Goal: Information Seeking & Learning: Check status

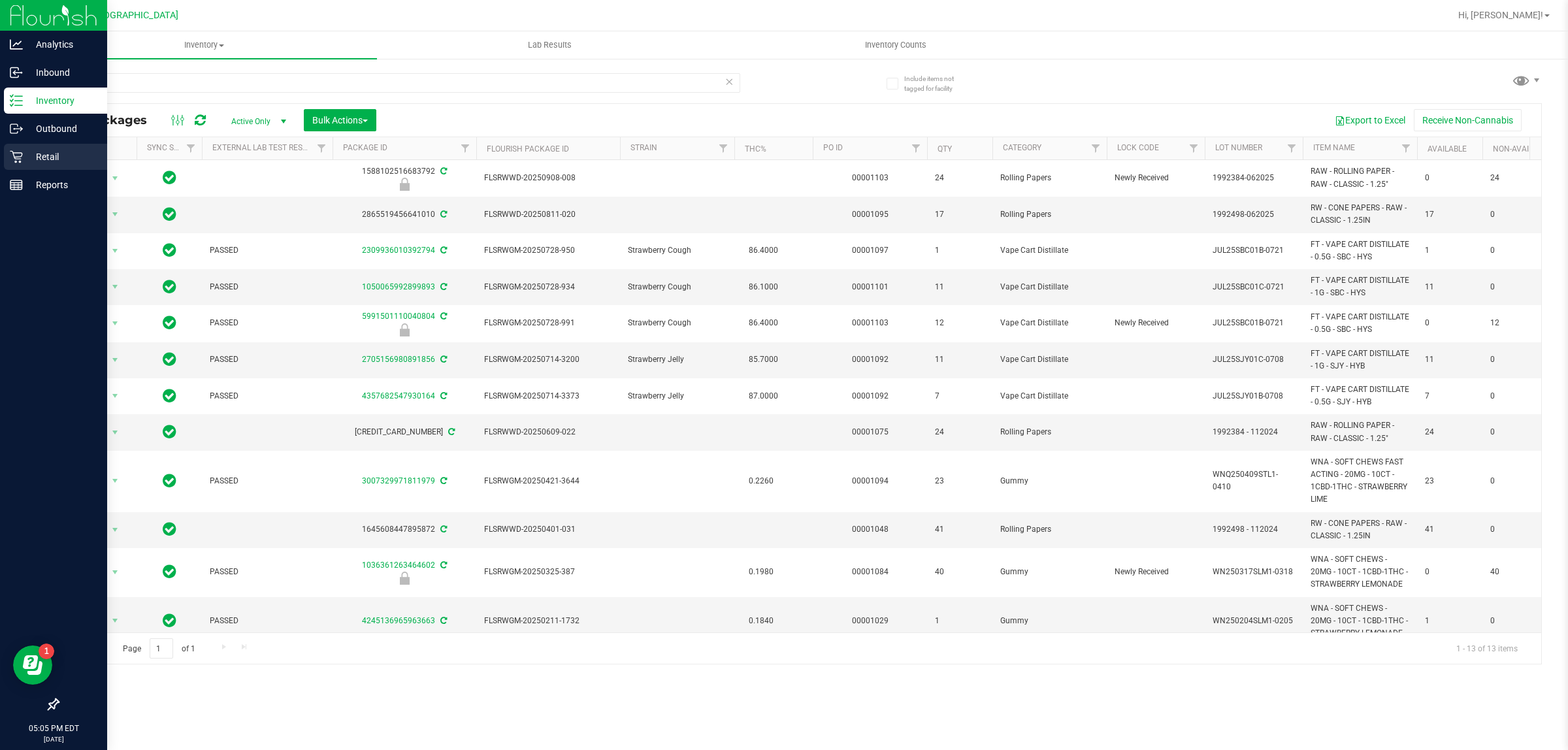
click at [15, 161] on icon at bounding box center [16, 157] width 12 height 12
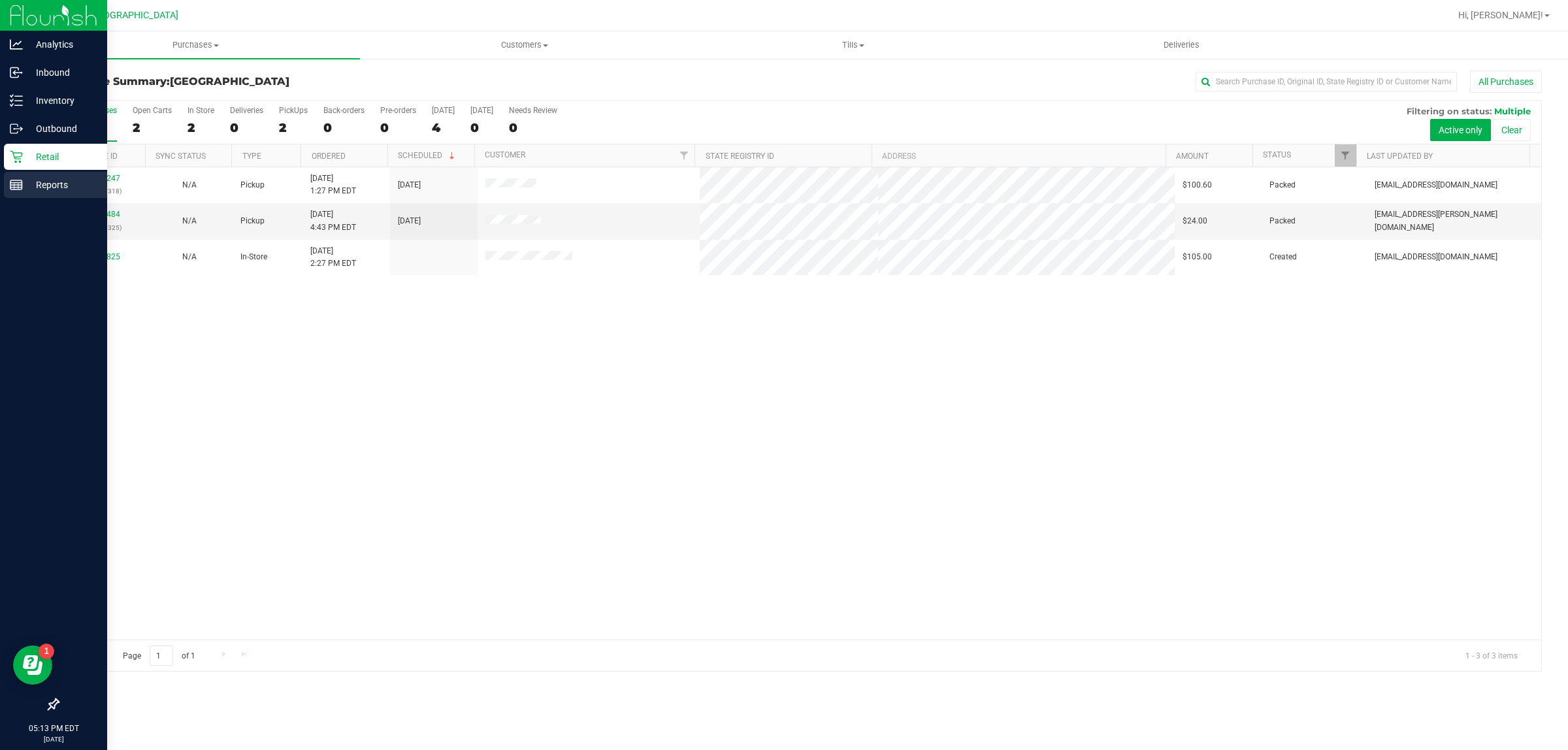
click at [31, 189] on p "Reports" at bounding box center [62, 185] width 78 height 16
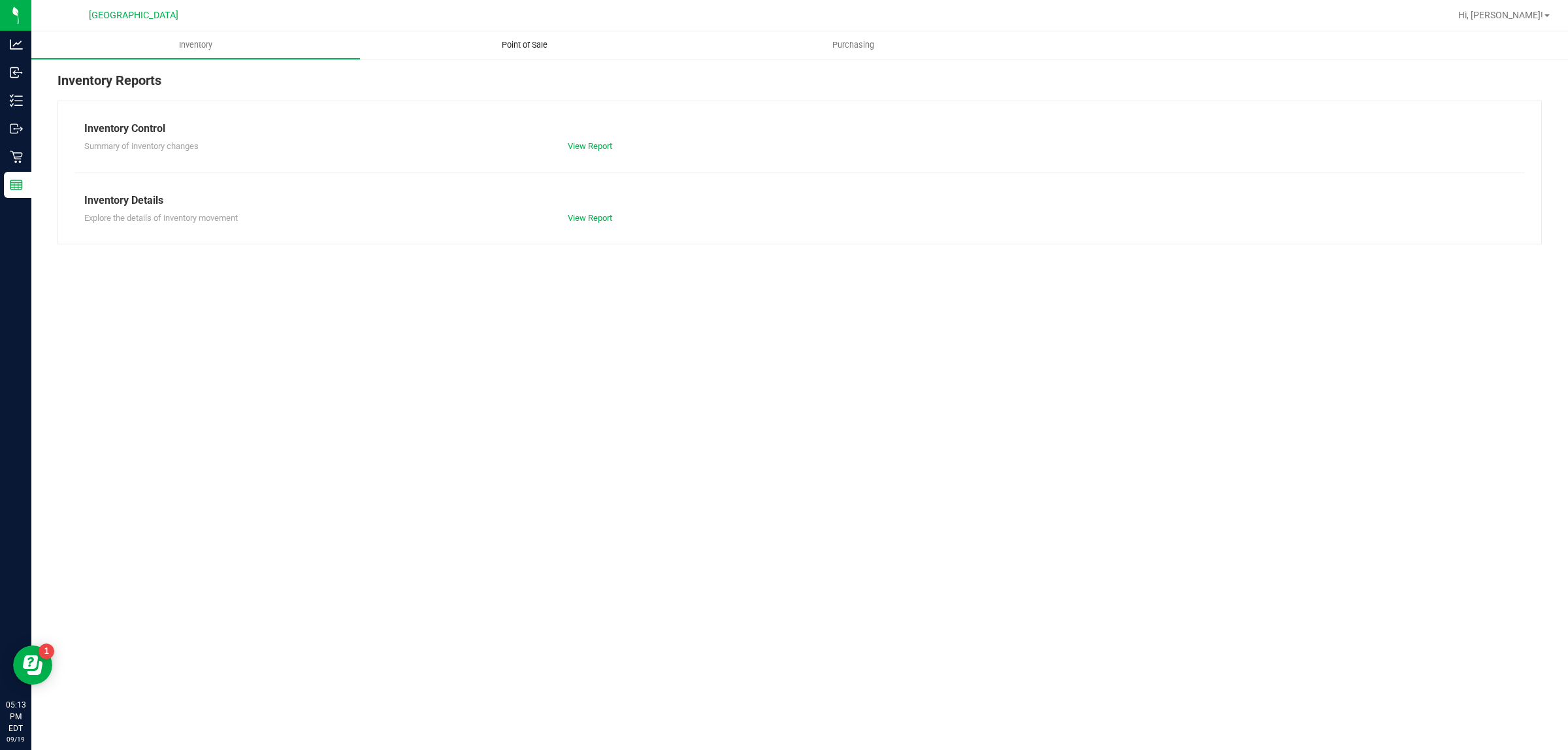
click at [528, 40] on span "Point of Sale" at bounding box center [524, 44] width 81 height 12
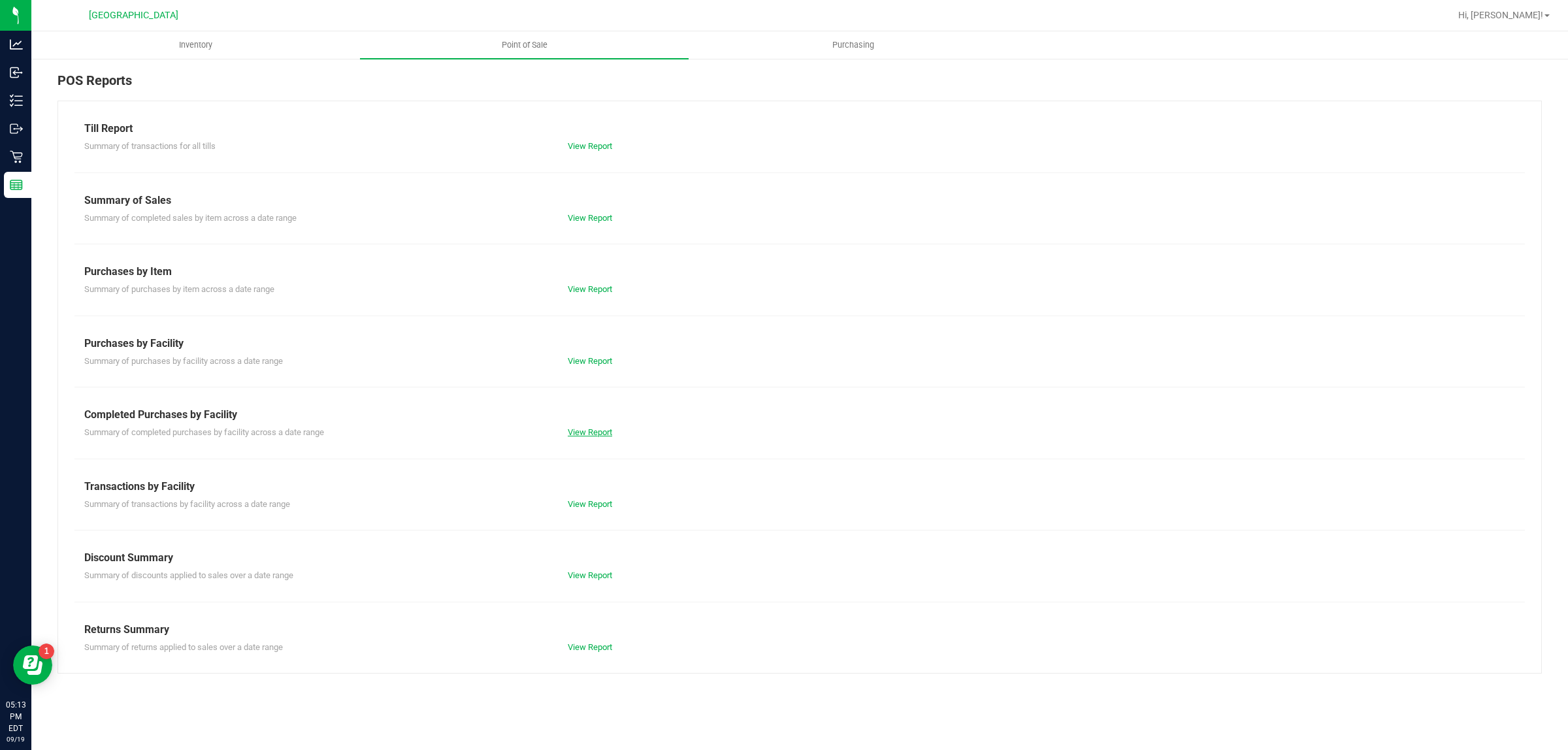
click at [598, 429] on link "View Report" at bounding box center [590, 431] width 44 height 10
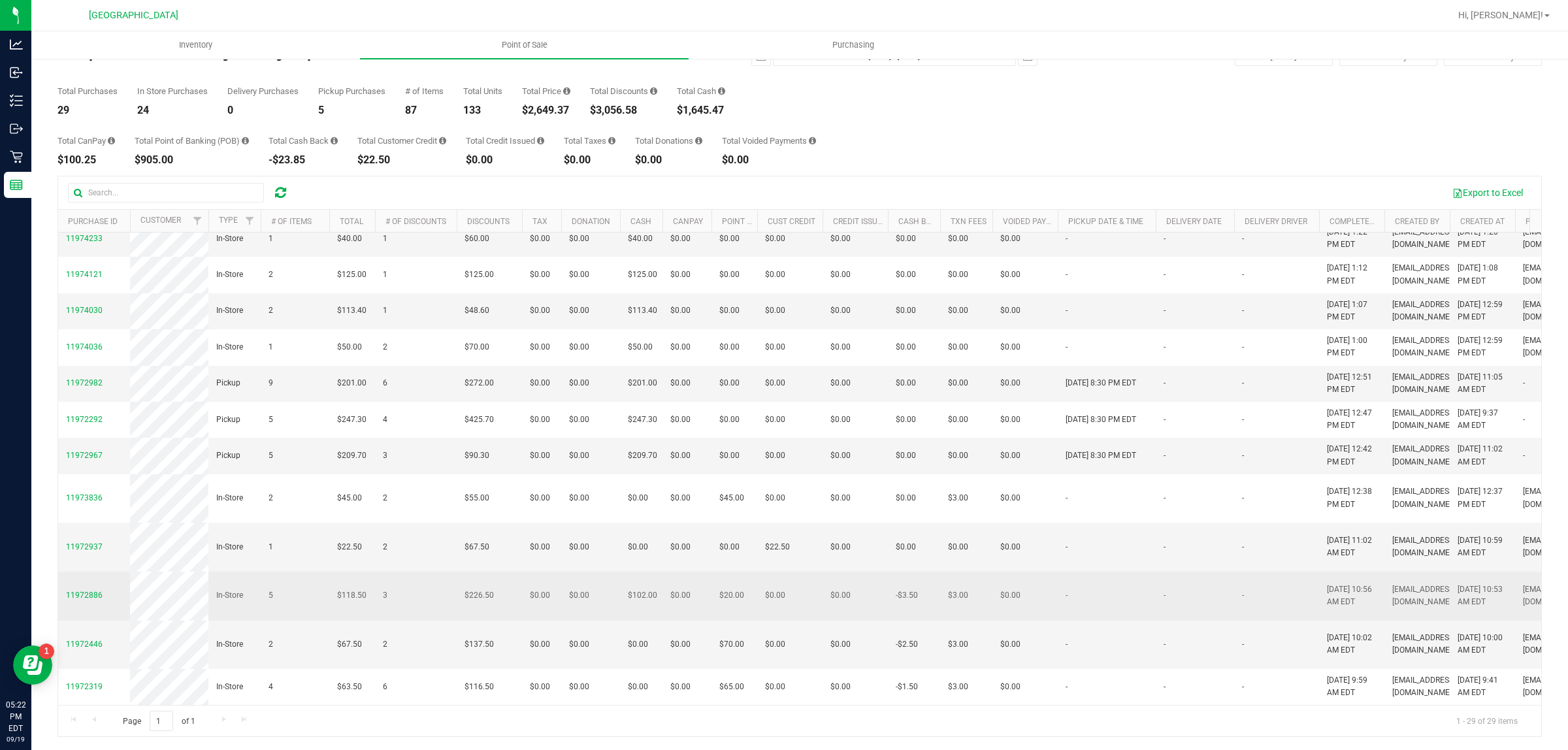
scroll to position [811, 0]
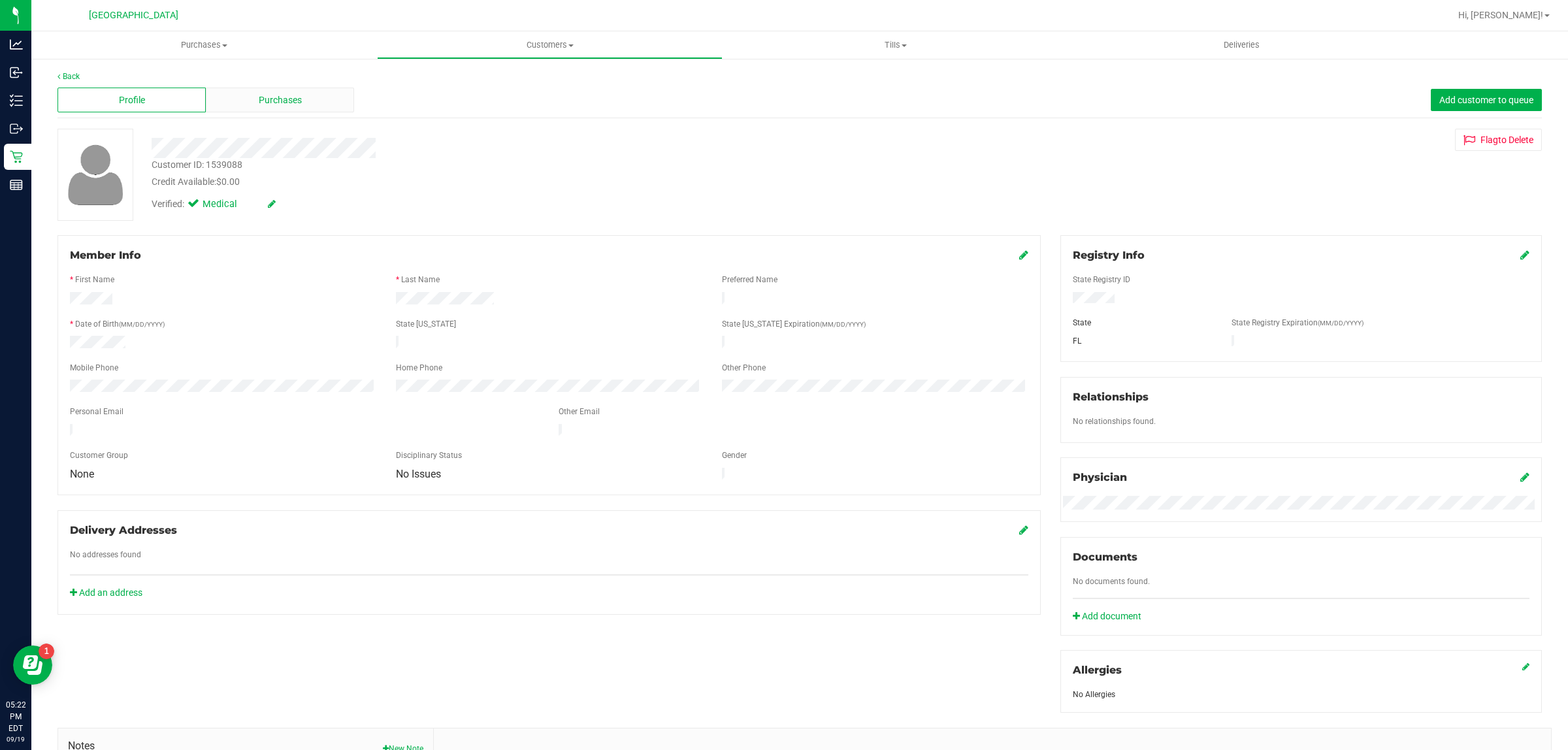
click at [308, 104] on div "Purchases" at bounding box center [279, 100] width 148 height 25
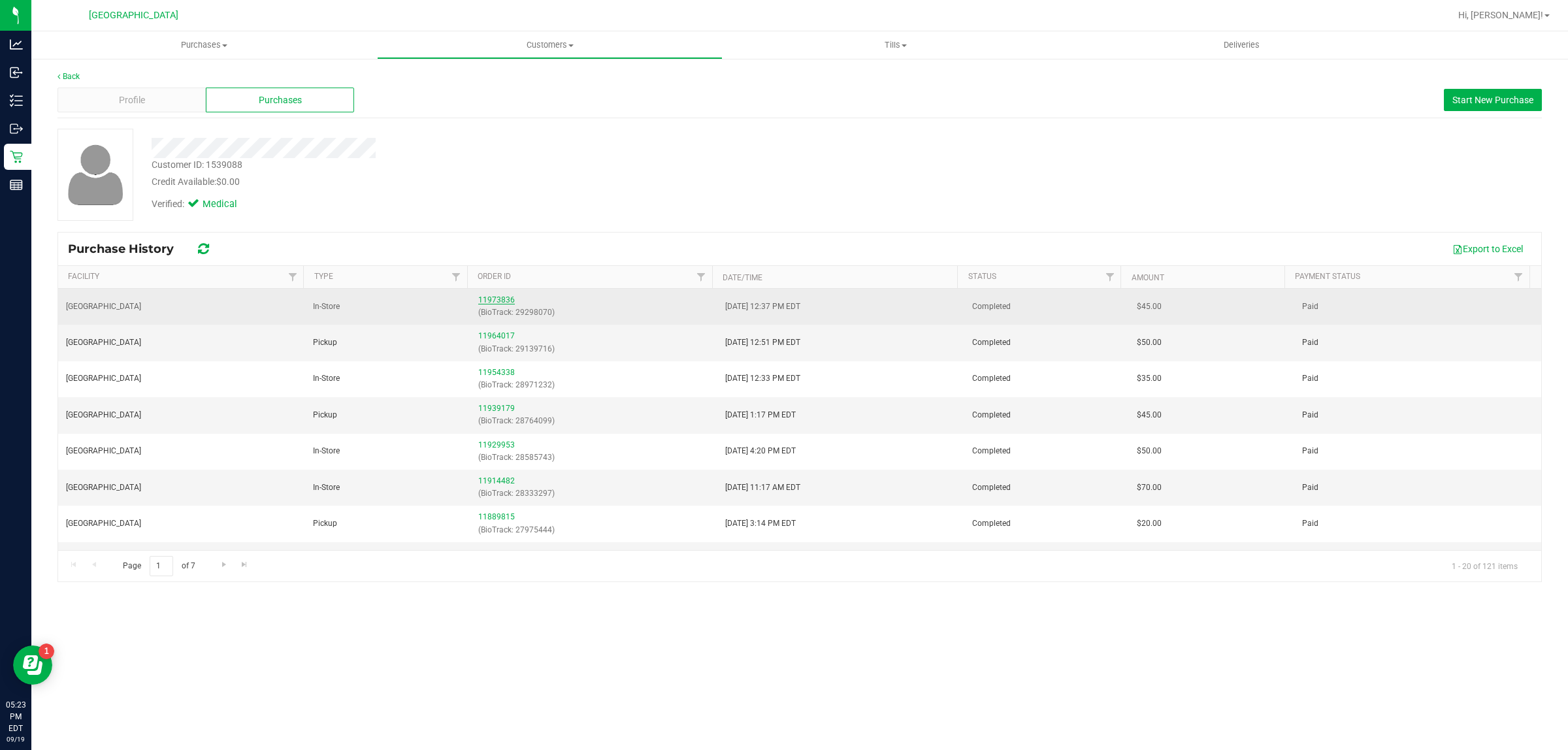
click at [492, 298] on link "11973836" at bounding box center [496, 299] width 36 height 9
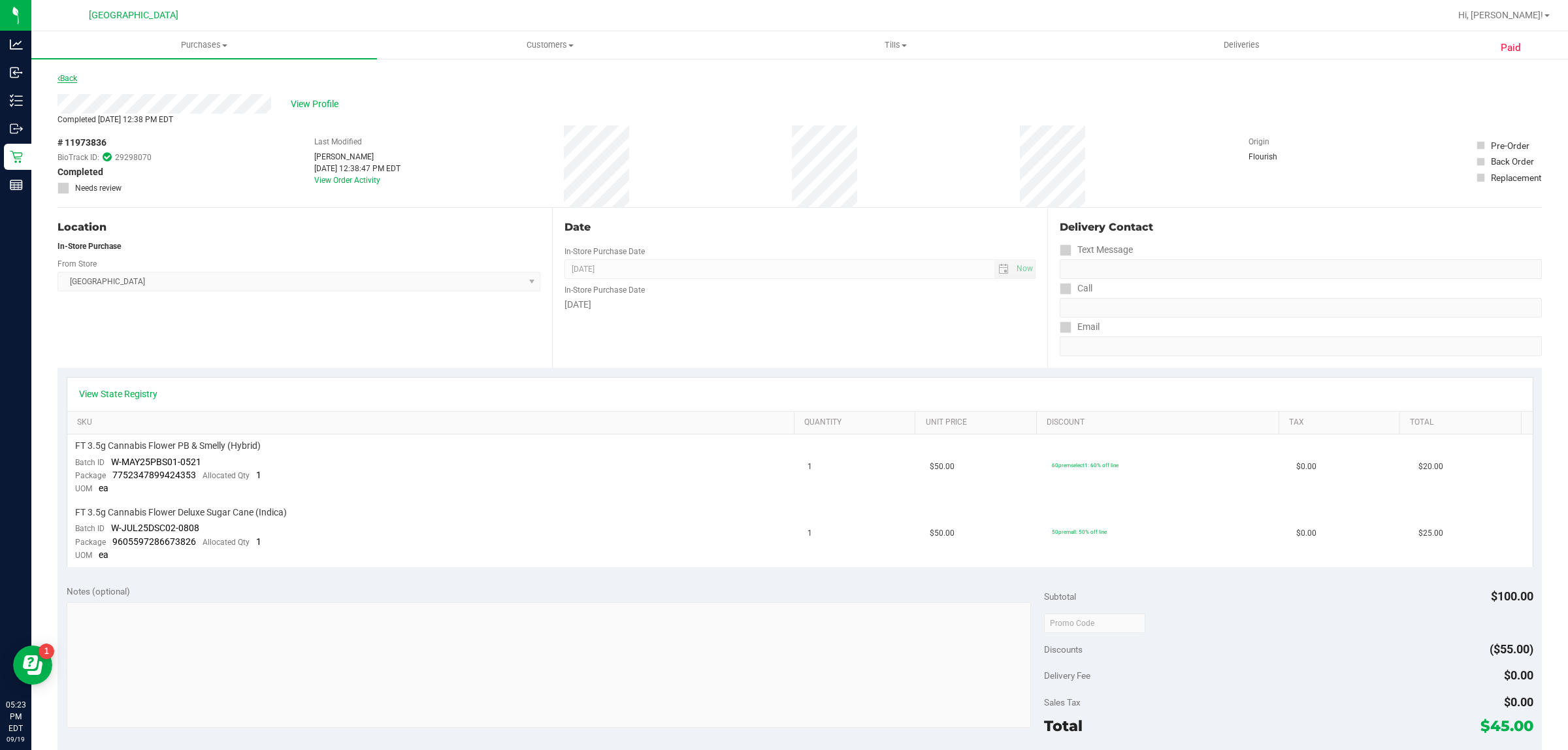
click at [64, 78] on link "Back" at bounding box center [67, 78] width 19 height 9
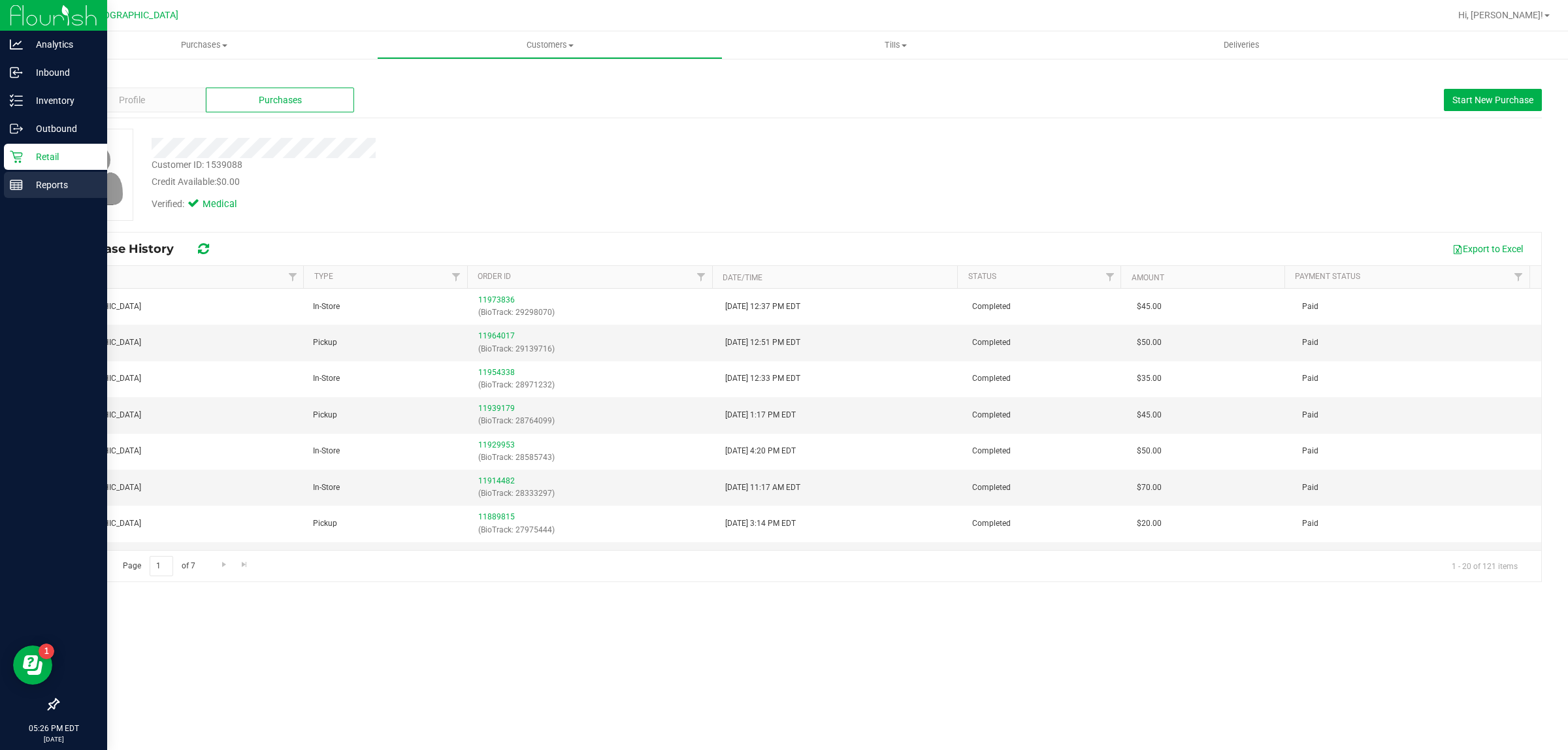
click at [38, 182] on p "Reports" at bounding box center [62, 185] width 78 height 16
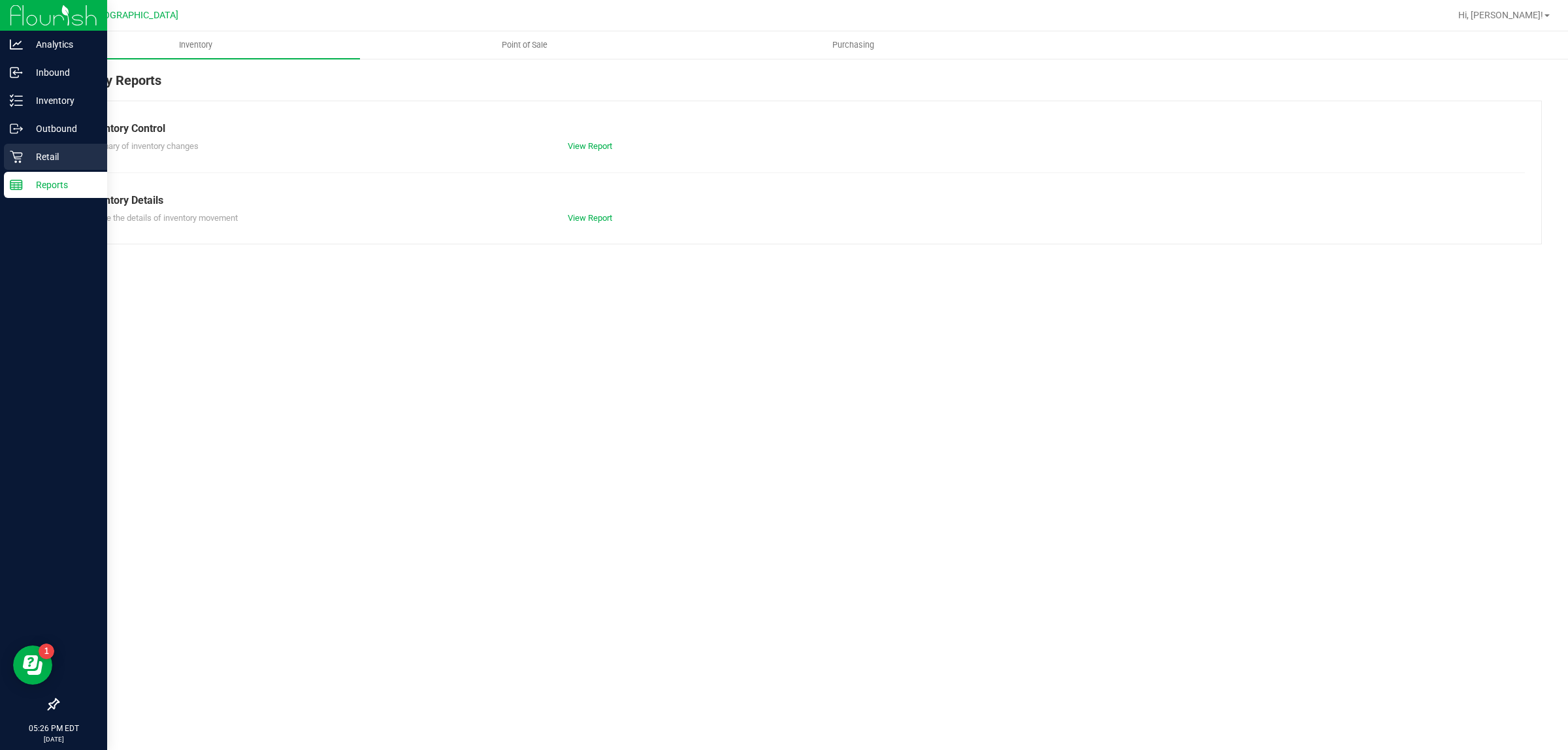
click at [50, 161] on p "Retail" at bounding box center [62, 157] width 78 height 16
